Goal: Information Seeking & Learning: Learn about a topic

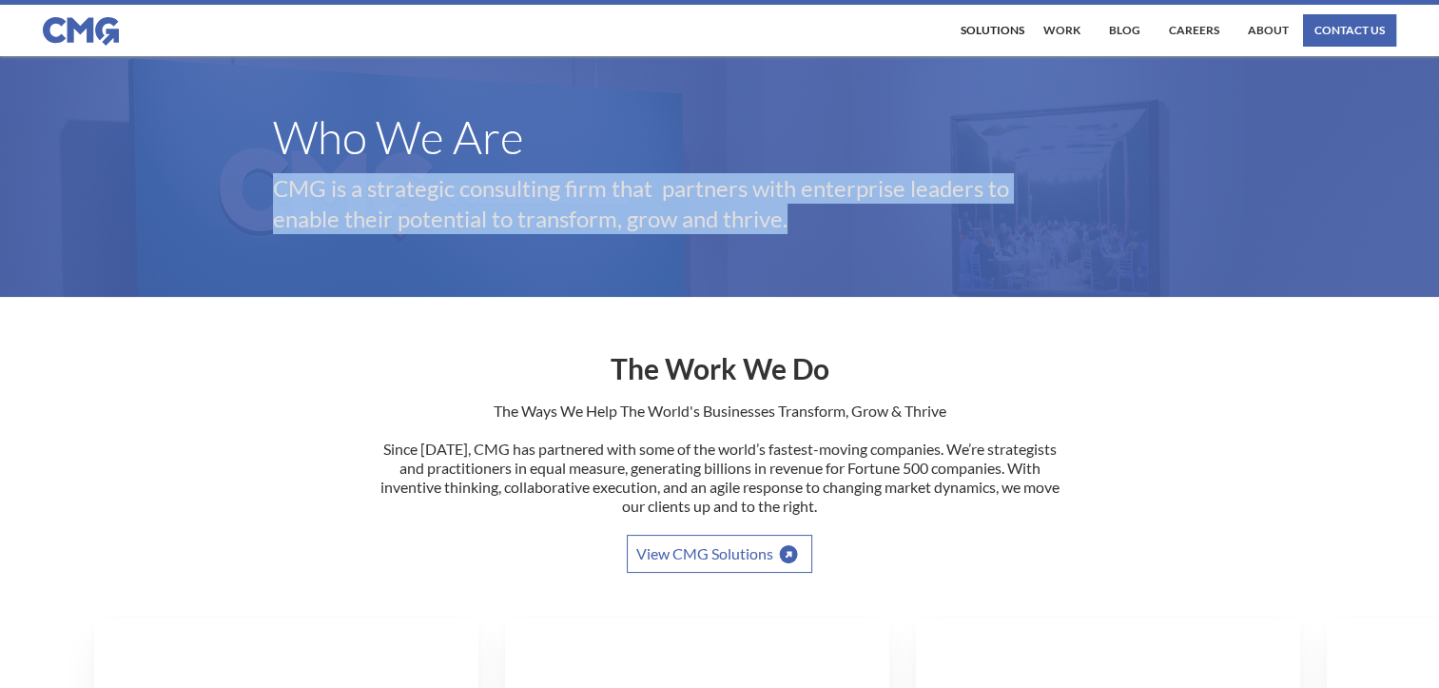
drag, startPoint x: 274, startPoint y: 186, endPoint x: 790, endPoint y: 223, distance: 516.9
click at [790, 223] on p "CMG is a strategic consulting firm that partners with enterprise leaders to ena…" at bounding box center [672, 203] width 799 height 61
drag, startPoint x: 790, startPoint y: 223, endPoint x: 757, endPoint y: 217, distance: 32.8
copy p "CMG is a strategic consulting firm that partners with enterprise leaders to ena…"
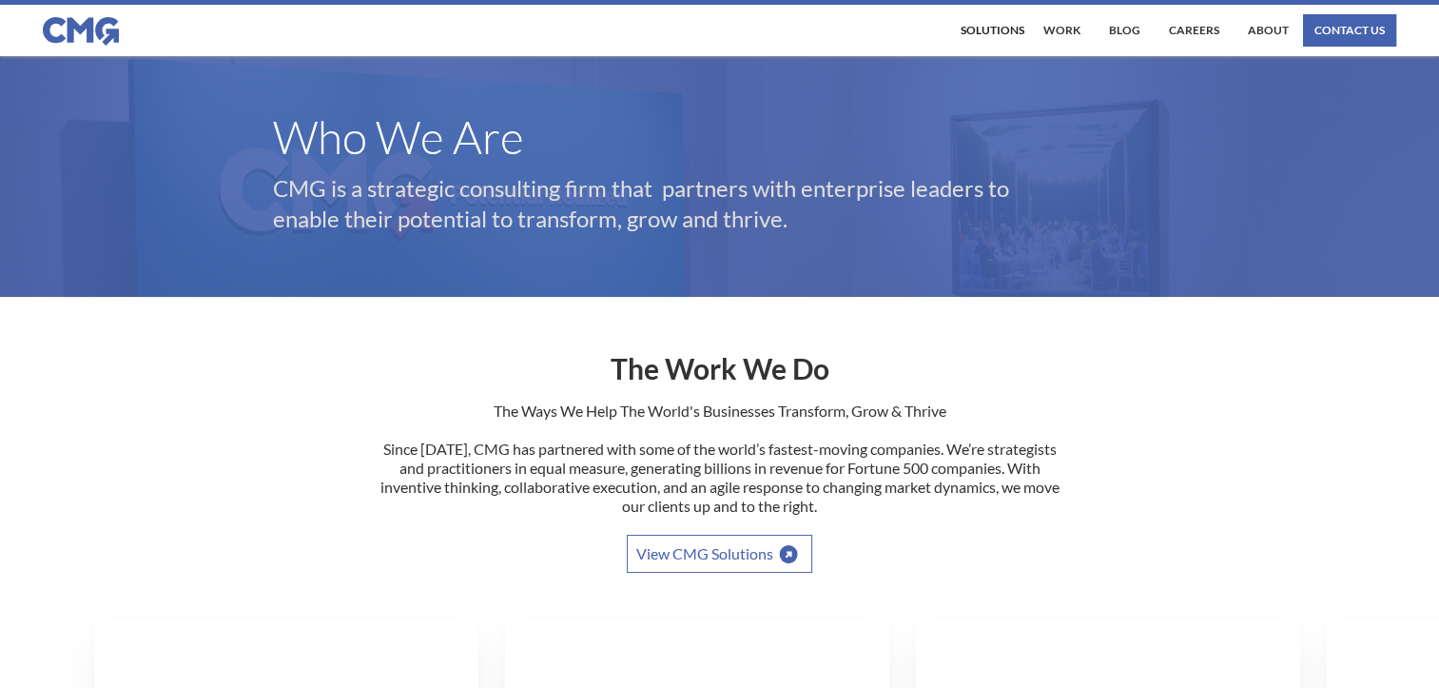
click at [515, 79] on header "Who We Are CMG is a strategic consulting firm that partners with enterprise lea…" at bounding box center [719, 176] width 1439 height 241
drag, startPoint x: 947, startPoint y: 416, endPoint x: 704, endPoint y: 418, distance: 242.6
click at [704, 418] on p "The Ways We Help The World's Businesses Transform, Grow & Thrive Since 1998, CM…" at bounding box center [720, 467] width 685 height 133
drag, startPoint x: 704, startPoint y: 418, endPoint x: 726, endPoint y: 417, distance: 21.9
copy p "Businesses Transform, Grow & Thrive"
